Goal: Navigation & Orientation: Find specific page/section

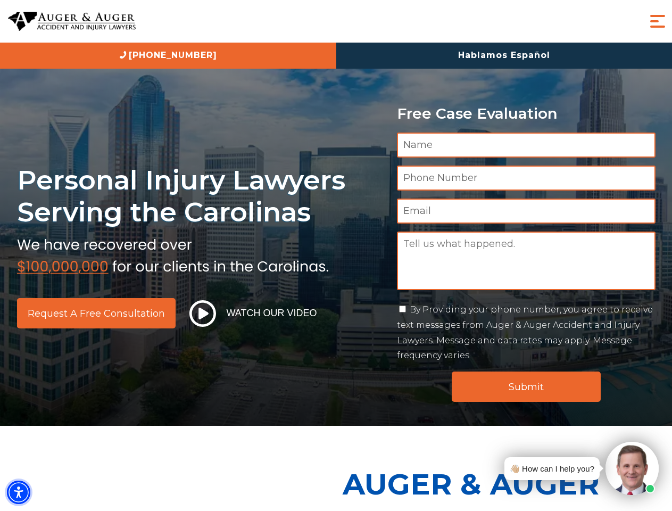
click at [19, 492] on img "Accessibility Menu" at bounding box center [18, 492] width 23 height 23
